Goal: Task Accomplishment & Management: Use online tool/utility

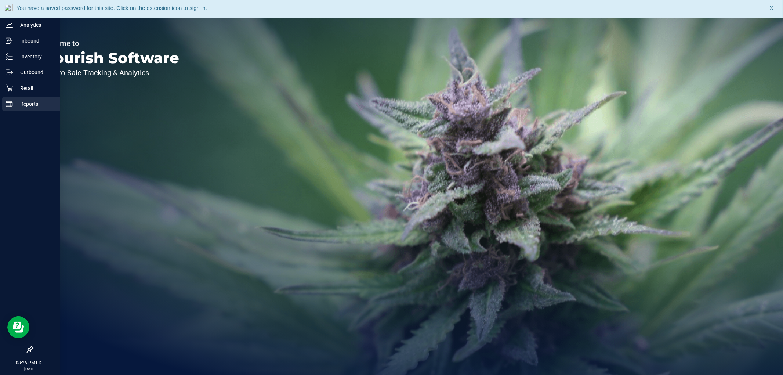
click at [14, 109] on div "Reports" at bounding box center [31, 104] width 58 height 15
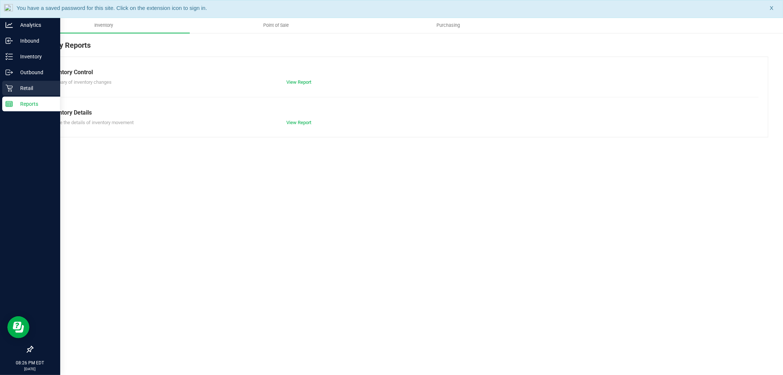
click at [6, 87] on icon at bounding box center [9, 87] width 7 height 7
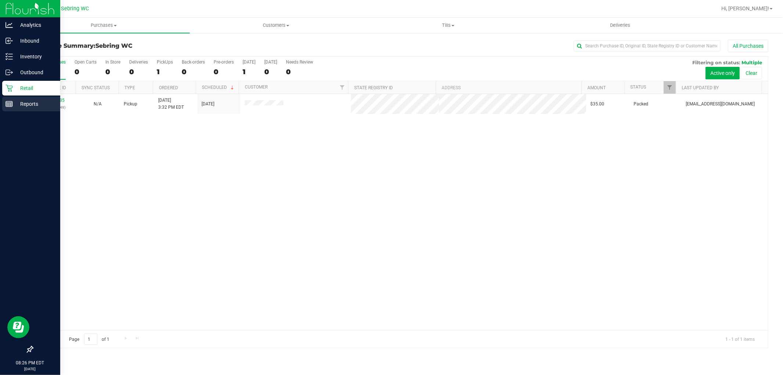
click at [20, 103] on p "Reports" at bounding box center [35, 103] width 44 height 9
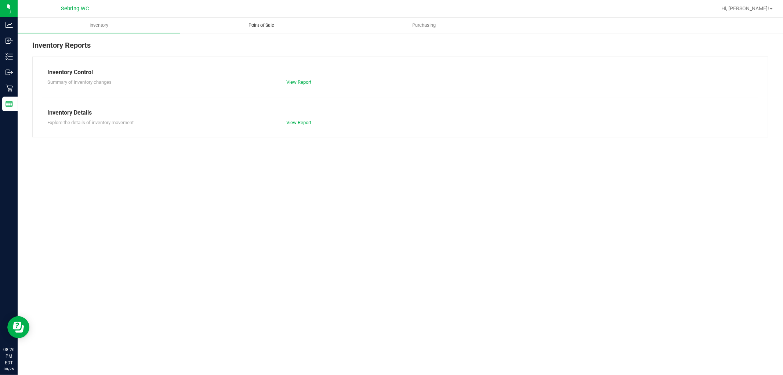
drag, startPoint x: 253, startPoint y: 22, endPoint x: 250, endPoint y: 27, distance: 5.9
click at [252, 23] on span "Point of Sale" at bounding box center [262, 25] width 46 height 7
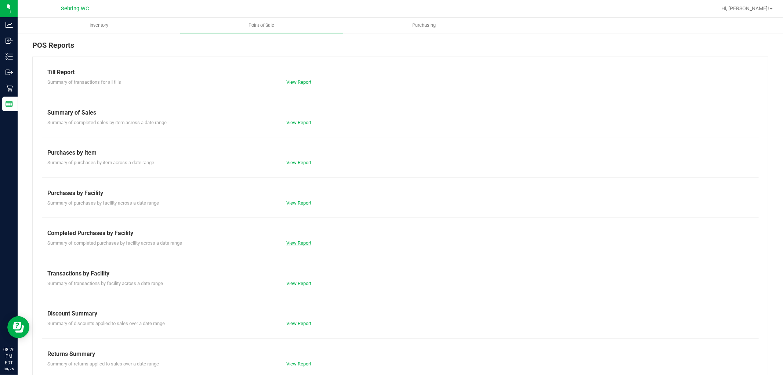
click at [305, 245] on link "View Report" at bounding box center [298, 243] width 25 height 6
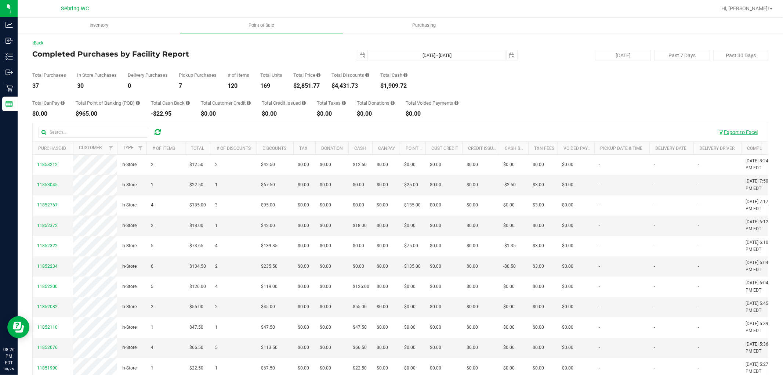
click at [741, 127] on button "Export to Excel" at bounding box center [737, 132] width 49 height 12
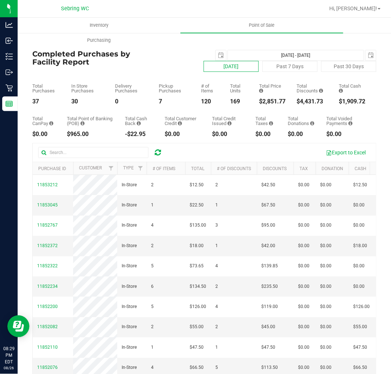
click at [215, 68] on button "[DATE]" at bounding box center [230, 66] width 55 height 11
click at [269, 100] on div "$2,851.77" at bounding box center [272, 102] width 26 height 6
click at [218, 52] on span "select" at bounding box center [221, 55] width 6 height 6
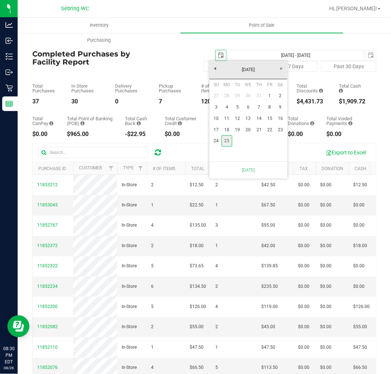
click at [225, 141] on link "25" at bounding box center [226, 140] width 11 height 11
type input "[DATE] - [DATE]"
type input "[DATE]"
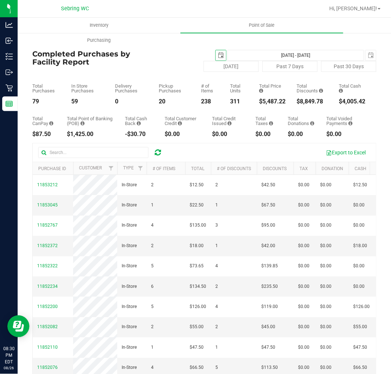
click at [218, 55] on span "select" at bounding box center [221, 55] width 6 height 6
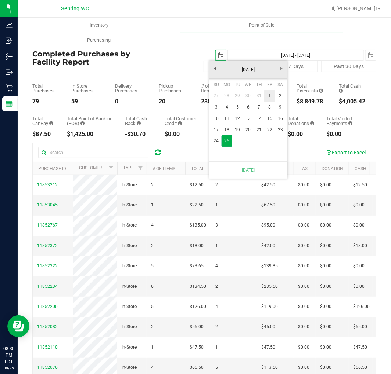
click at [267, 93] on link "1" at bounding box center [269, 95] width 11 height 11
type input "[DATE] - [DATE]"
type input "[DATE]"
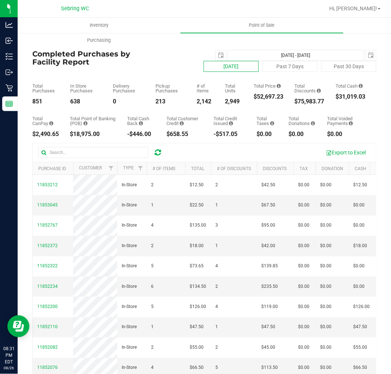
click at [236, 66] on button "[DATE]" at bounding box center [230, 66] width 55 height 11
type input "[DATE] - [DATE]"
type input "[DATE]"
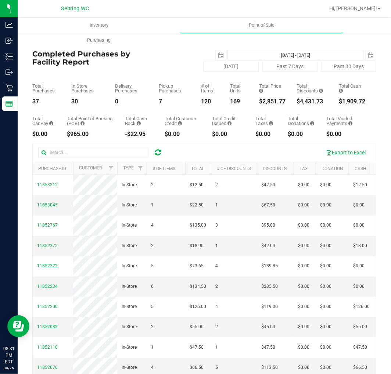
click at [306, 102] on div "$4,431.73" at bounding box center [311, 102] width 31 height 6
